Goal: Information Seeking & Learning: Check status

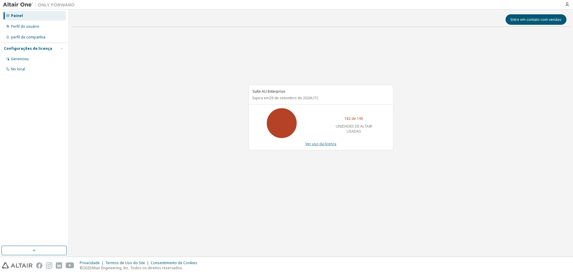
click at [332, 146] on font "Ver uso da licença" at bounding box center [320, 143] width 31 height 5
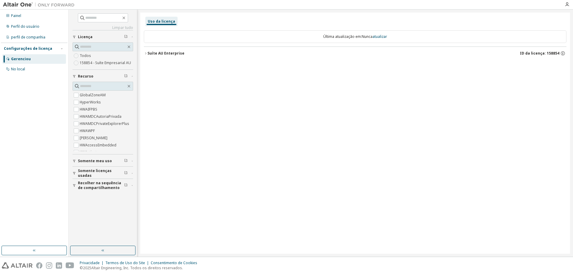
click at [100, 176] on button "Somente licenças usadas" at bounding box center [103, 173] width 61 height 13
click at [90, 183] on div "Sim Não" at bounding box center [103, 186] width 61 height 14
click at [145, 53] on icon "button" at bounding box center [146, 54] width 4 height 4
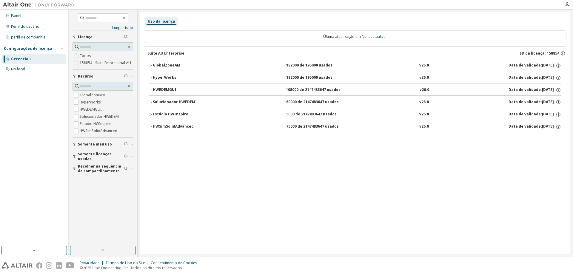
click at [150, 127] on icon "button" at bounding box center [151, 127] width 4 height 4
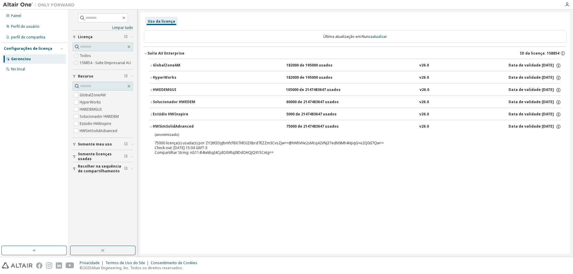
click at [150, 127] on icon "button" at bounding box center [151, 127] width 4 height 4
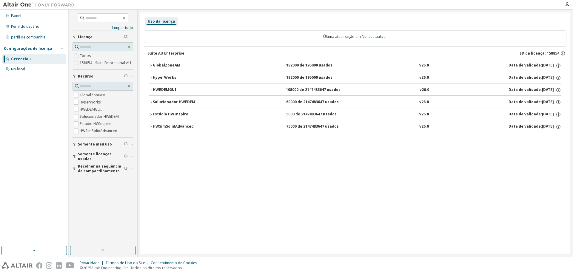
click at [152, 90] on icon "button" at bounding box center [150, 90] width 1 height 2
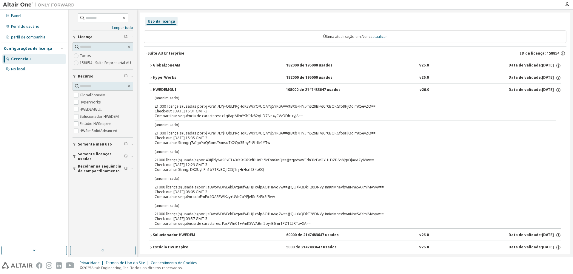
click at [152, 90] on icon "button" at bounding box center [151, 90] width 2 height 1
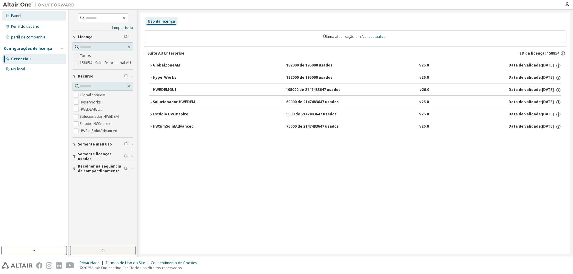
click at [32, 18] on div "Painel" at bounding box center [34, 16] width 64 height 10
